Goal: Task Accomplishment & Management: Manage account settings

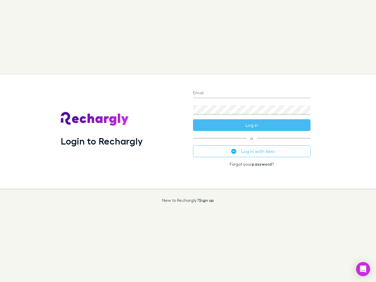
click at [188, 141] on div "Login to Rechargly" at bounding box center [122, 132] width 132 height 114
click at [252, 93] on input "Email" at bounding box center [251, 93] width 117 height 9
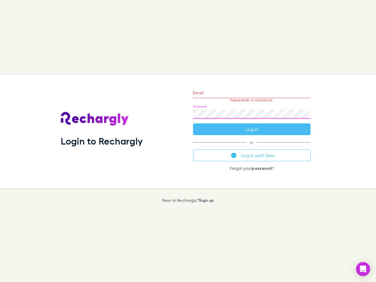
click at [252, 125] on form "Email Please enter a valid email. Password Log in" at bounding box center [251, 109] width 117 height 51
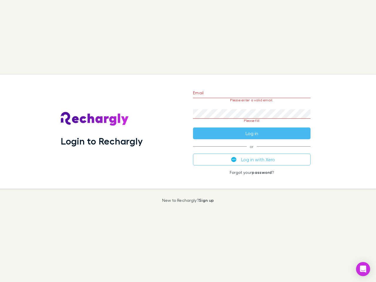
click at [252, 151] on div "Email Please enter a valid email. Password Please fill Log in or Log in with Xe…" at bounding box center [251, 132] width 127 height 114
click at [363, 269] on icon "Open Intercom Messenger" at bounding box center [363, 268] width 6 height 7
